Goal: Information Seeking & Learning: Learn about a topic

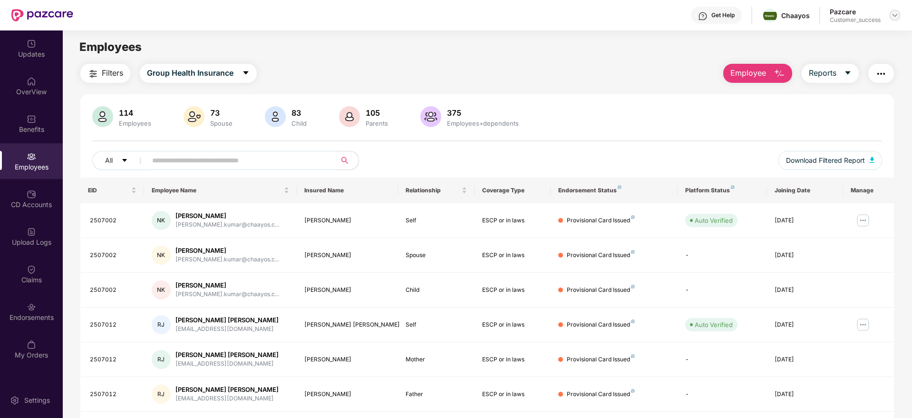
click at [898, 13] on img at bounding box center [895, 15] width 8 height 8
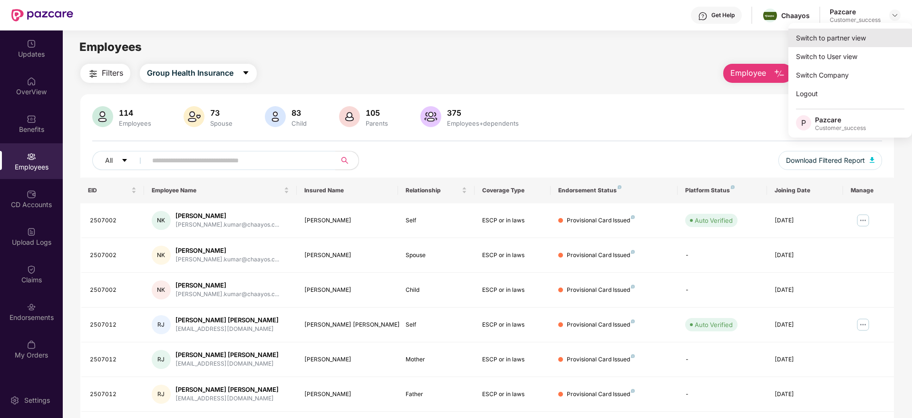
click at [826, 38] on div "Switch to partner view" at bounding box center [851, 38] width 124 height 19
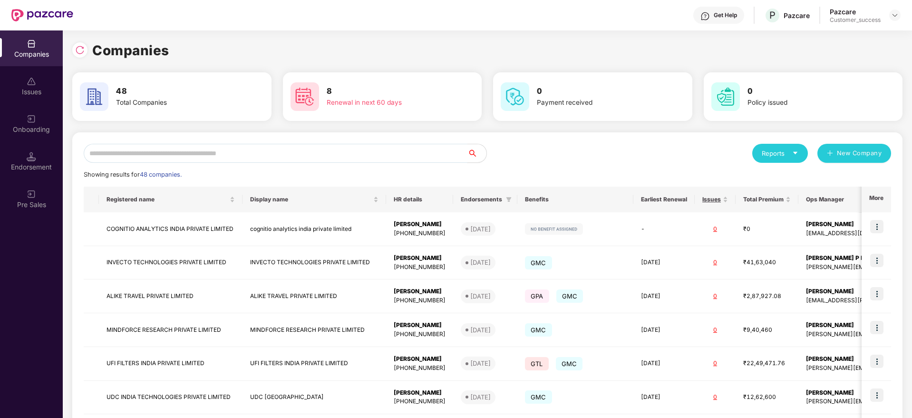
click at [253, 156] on input "text" at bounding box center [276, 153] width 384 height 19
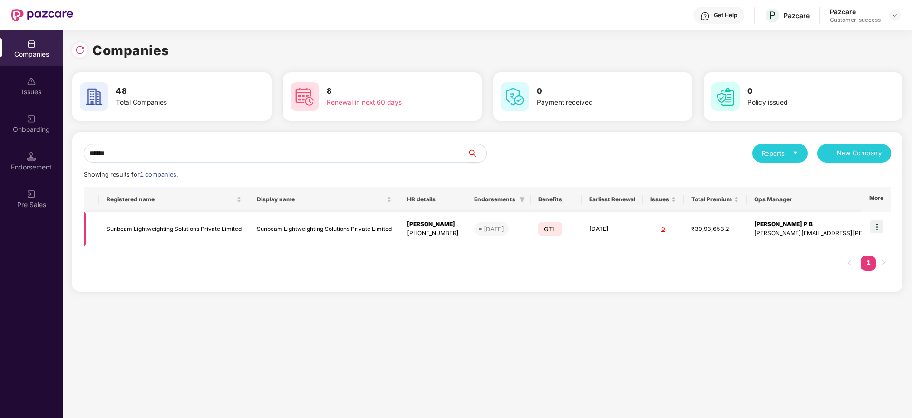
type input "******"
click at [200, 228] on td "Sunbeam Lightweighting Solutions Private Limited" at bounding box center [174, 229] width 150 height 34
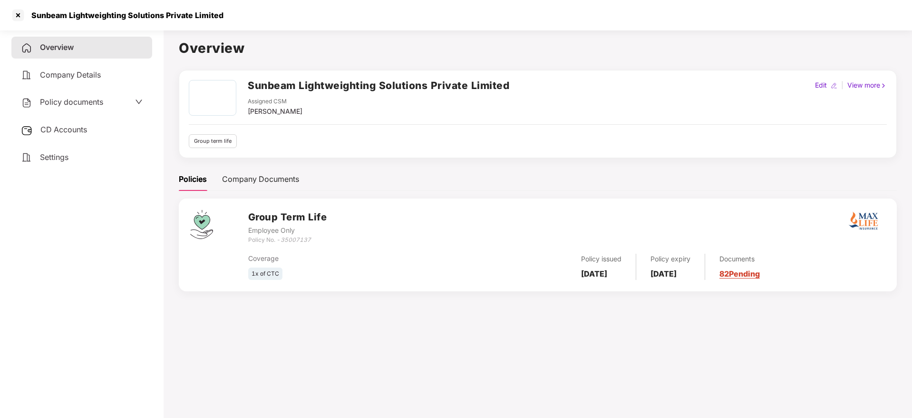
click at [748, 271] on link "82 Pending" at bounding box center [740, 274] width 40 height 10
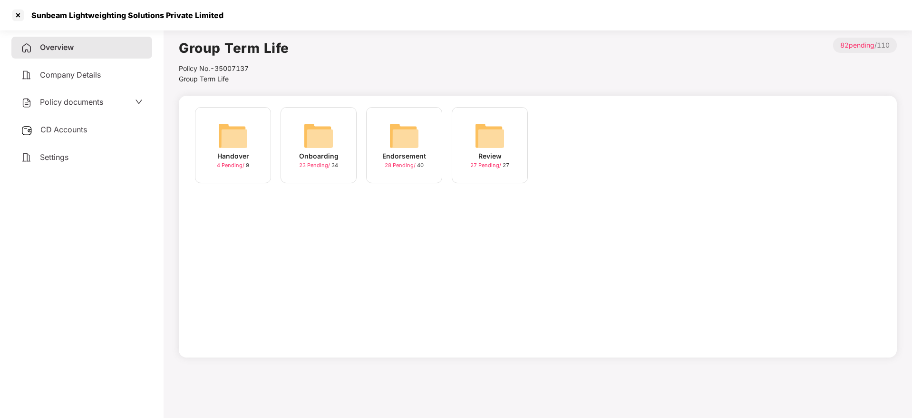
click at [313, 139] on img at bounding box center [319, 135] width 30 height 30
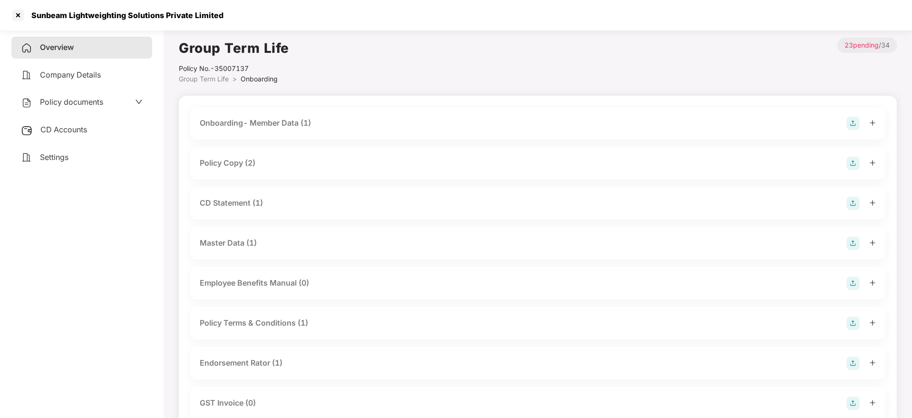
click at [228, 163] on div "Policy Copy (2)" at bounding box center [228, 163] width 56 height 12
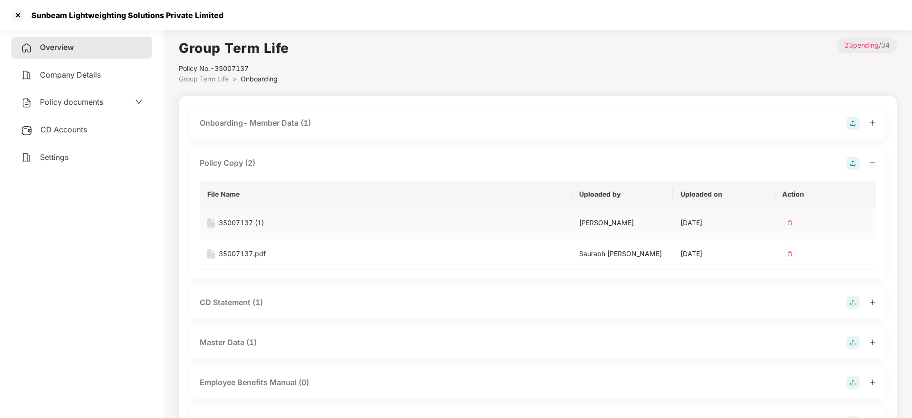
click at [239, 224] on div "35007137 (1)" at bounding box center [241, 222] width 45 height 10
click at [19, 11] on div at bounding box center [17, 15] width 15 height 15
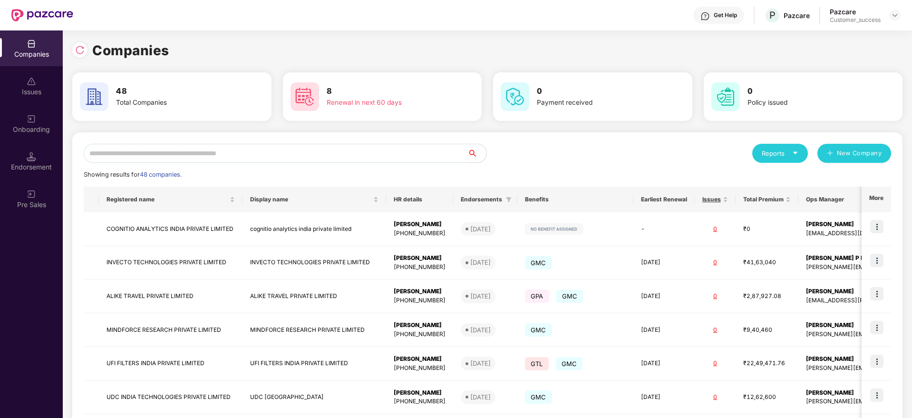
click at [253, 150] on input "text" at bounding box center [276, 153] width 384 height 19
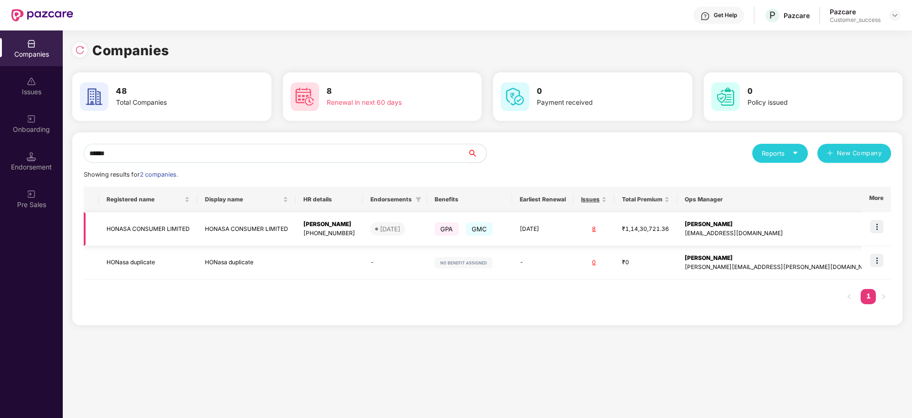
type input "******"
click at [880, 227] on img at bounding box center [877, 226] width 13 height 13
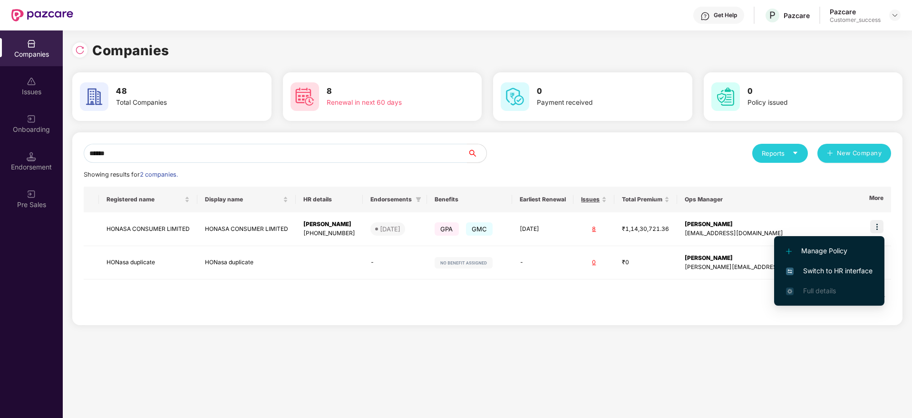
click at [818, 268] on span "Switch to HR interface" at bounding box center [829, 270] width 87 height 10
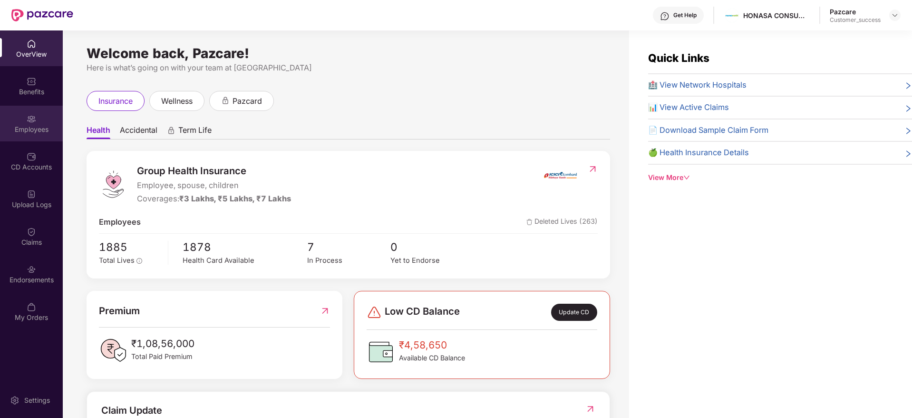
click at [32, 132] on div "Employees" at bounding box center [31, 130] width 63 height 10
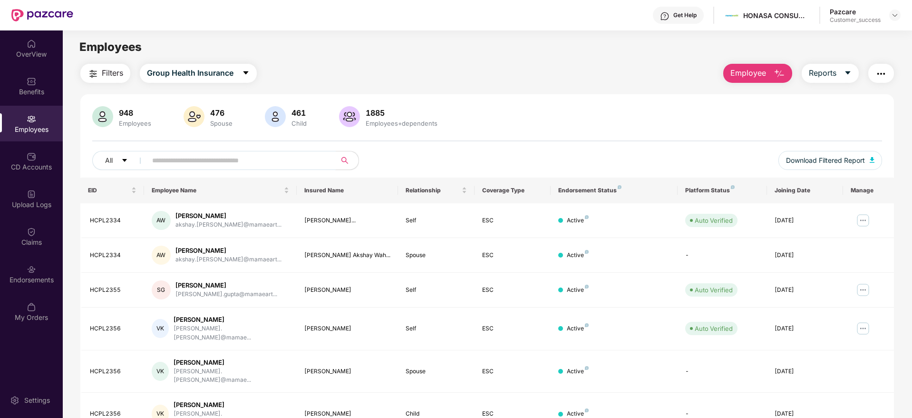
click at [186, 161] on input "text" at bounding box center [237, 160] width 171 height 14
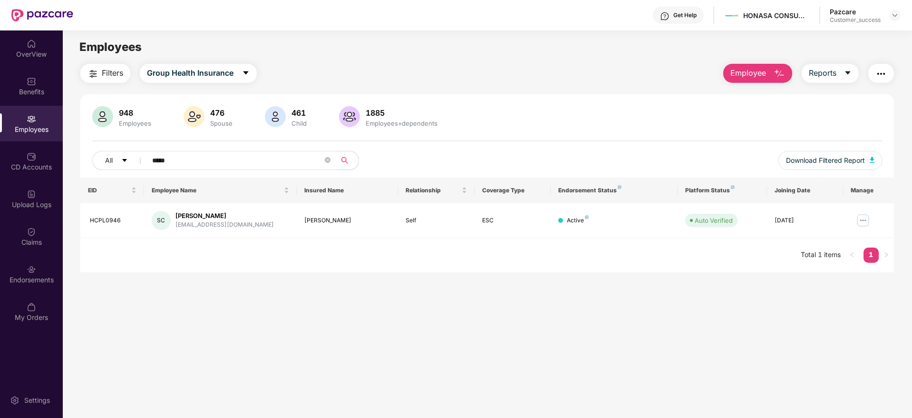
type input "****"
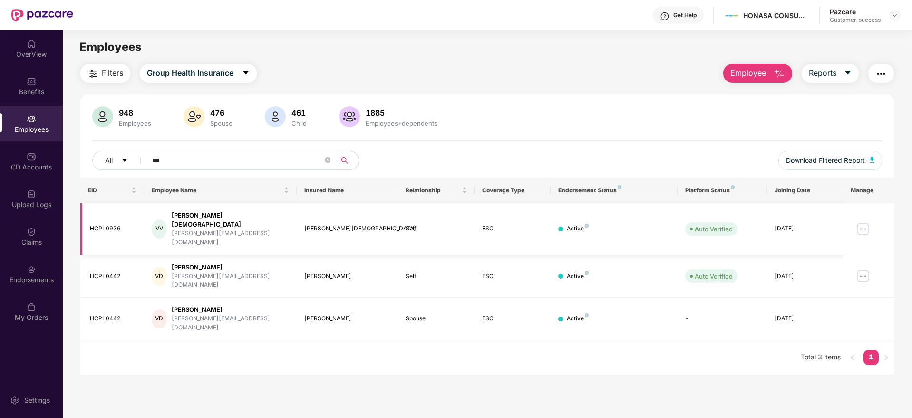
type input "***"
click at [862, 221] on img at bounding box center [863, 228] width 15 height 15
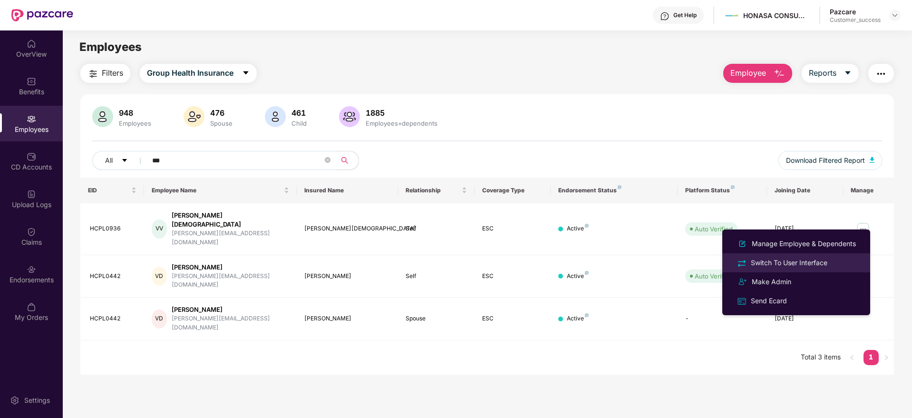
click at [789, 261] on div "Switch To User Interface" at bounding box center [789, 262] width 80 height 10
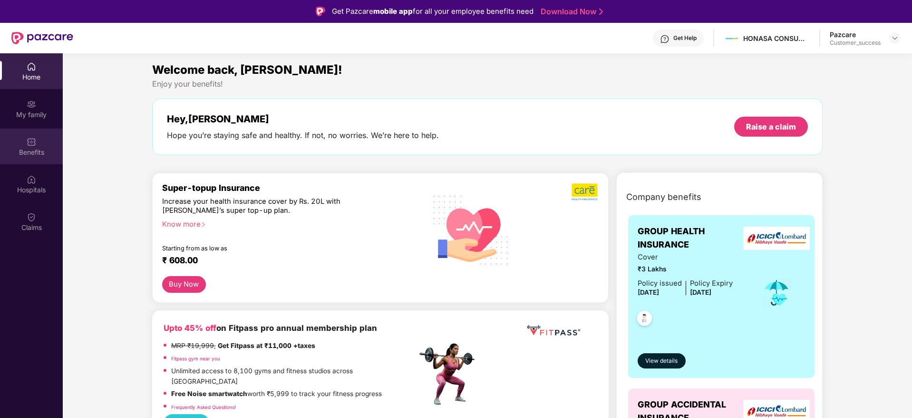
click at [31, 146] on img at bounding box center [32, 142] width 10 height 10
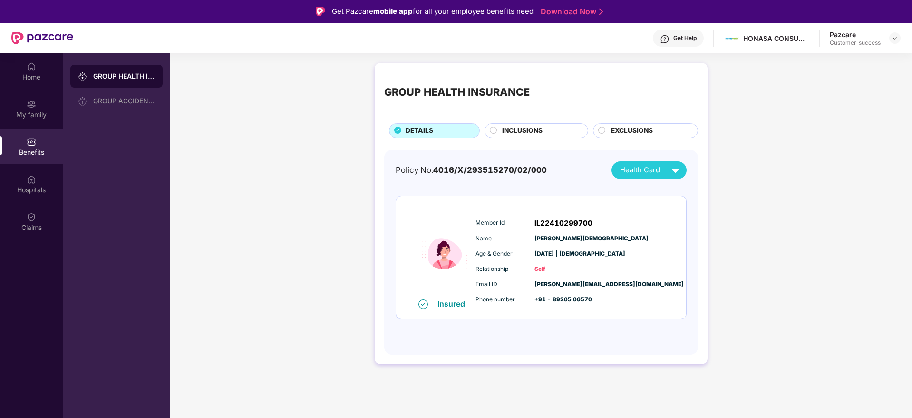
click at [494, 130] on circle at bounding box center [493, 130] width 7 height 7
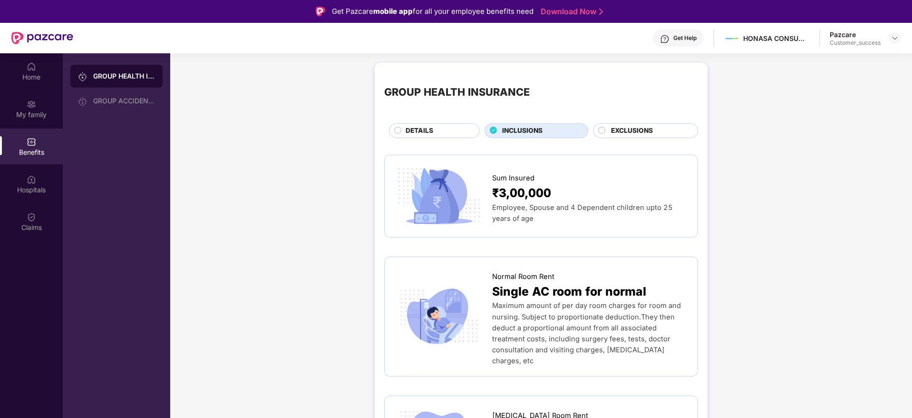
click at [39, 185] on div "Hospitals" at bounding box center [31, 190] width 63 height 10
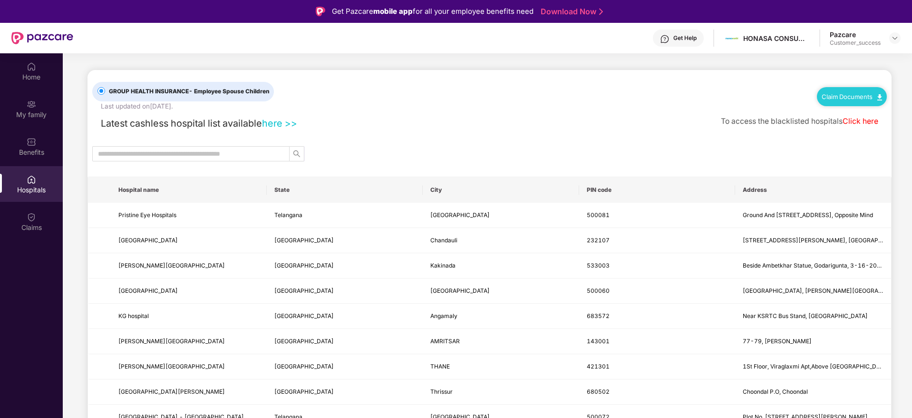
click at [279, 124] on link "here >>" at bounding box center [279, 123] width 35 height 11
